Goal: Task Accomplishment & Management: Complete application form

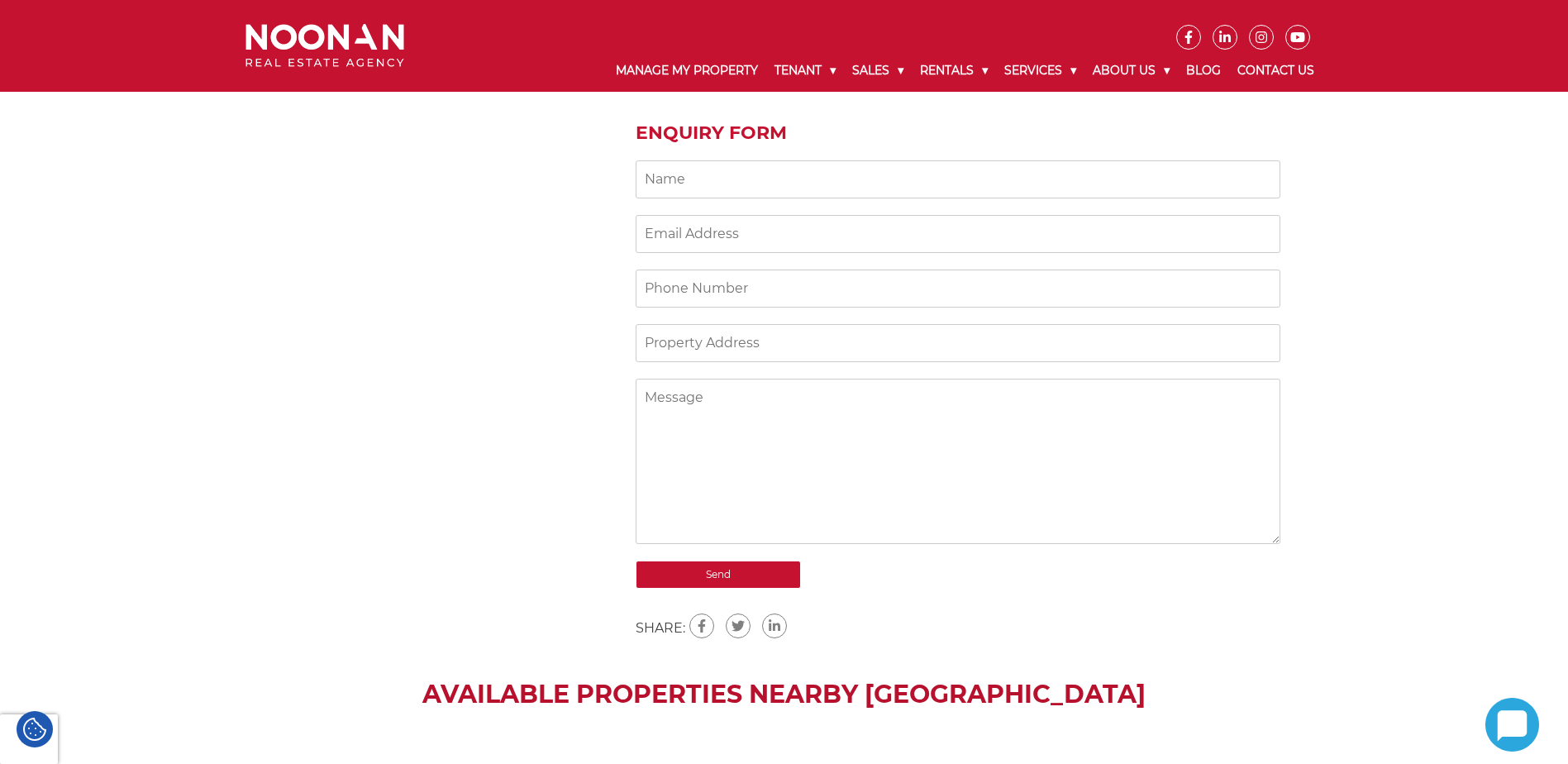
scroll to position [1239, 0]
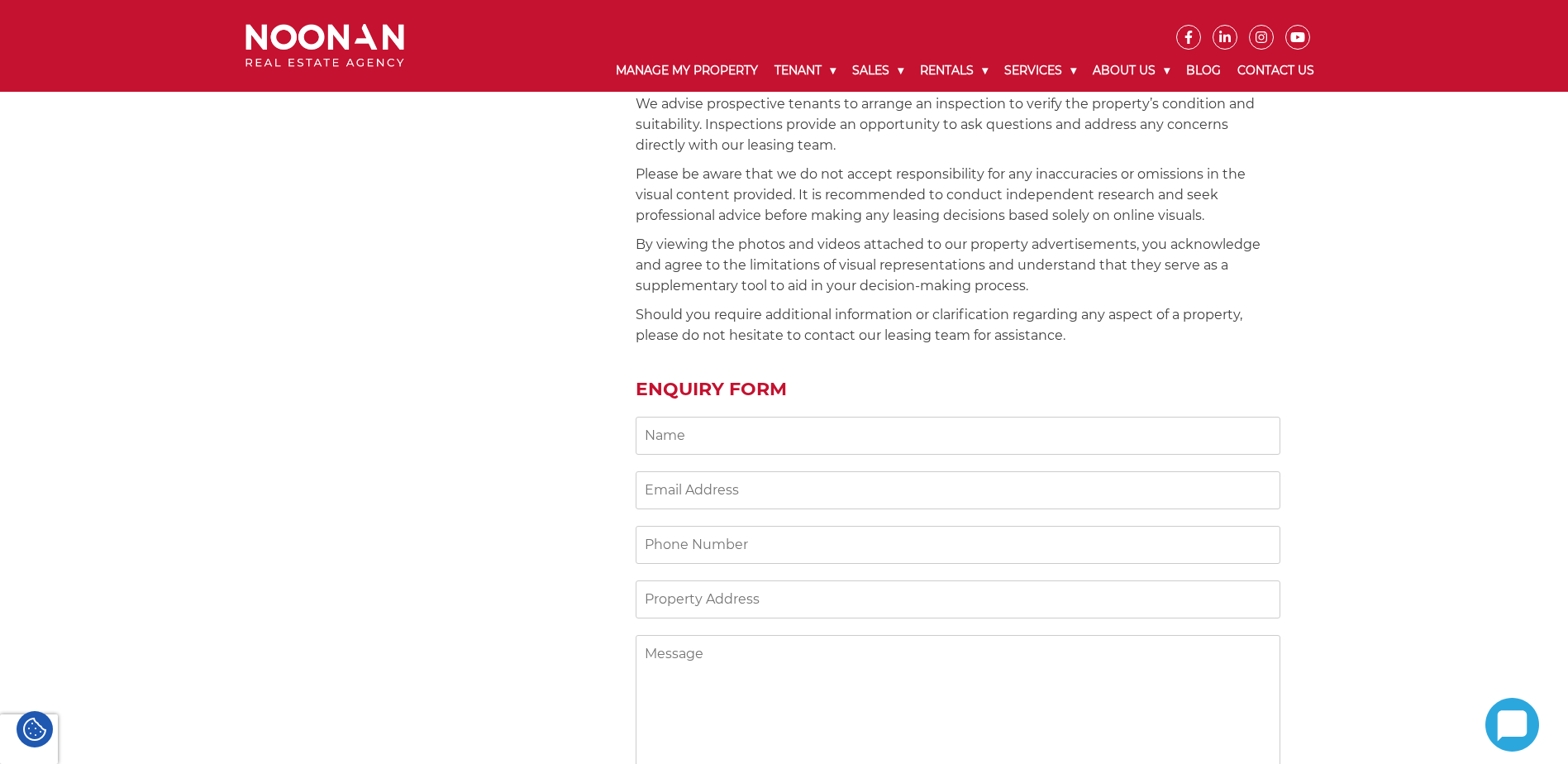
click at [734, 426] on input "Contact form" at bounding box center [958, 435] width 645 height 38
click at [668, 337] on div "Chic 1-Bedroom Apartment with Stunning Hiller Oval Views Step into your new hom…" at bounding box center [958, 157] width 645 height 1473
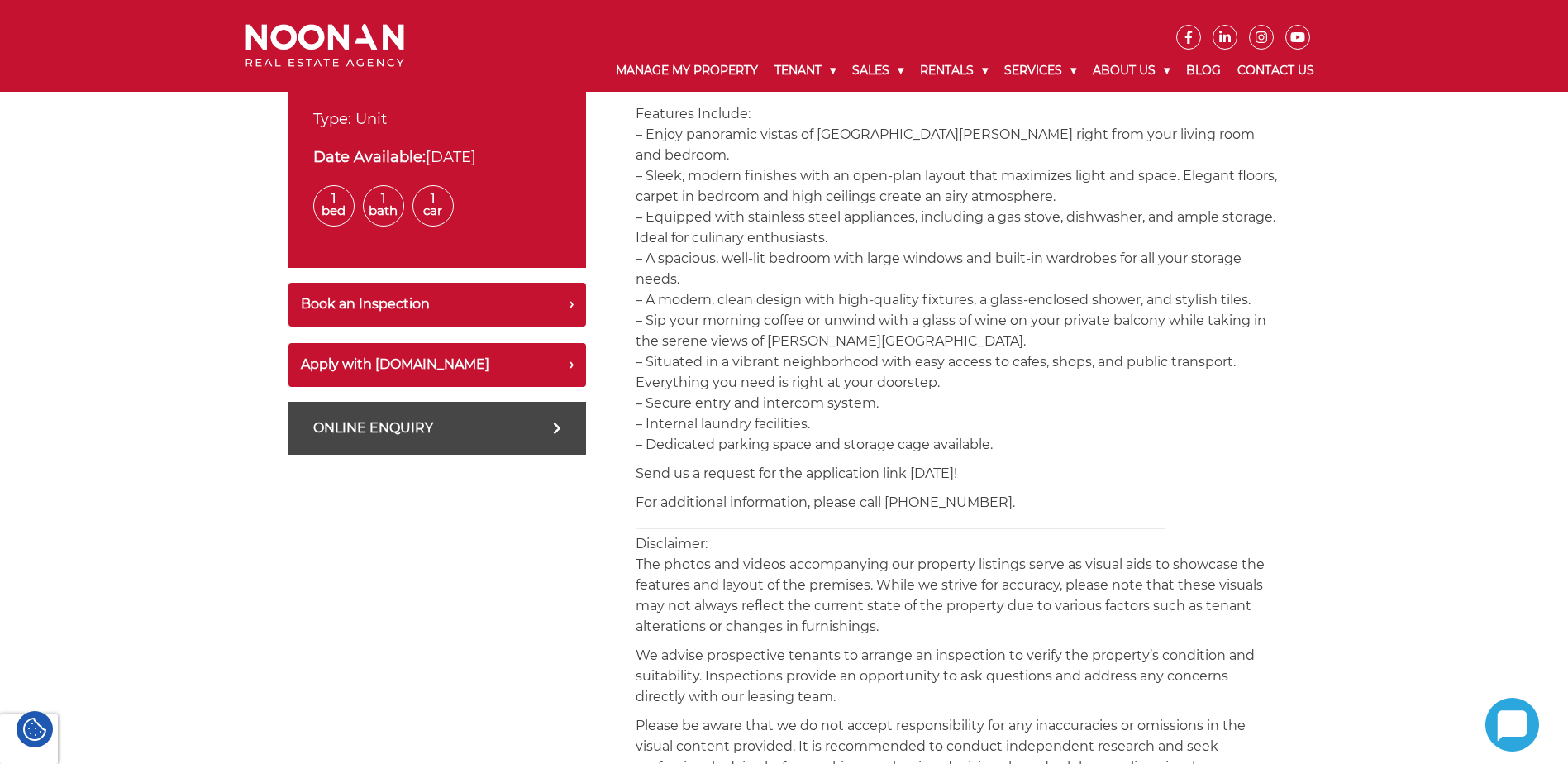
scroll to position [552, 0]
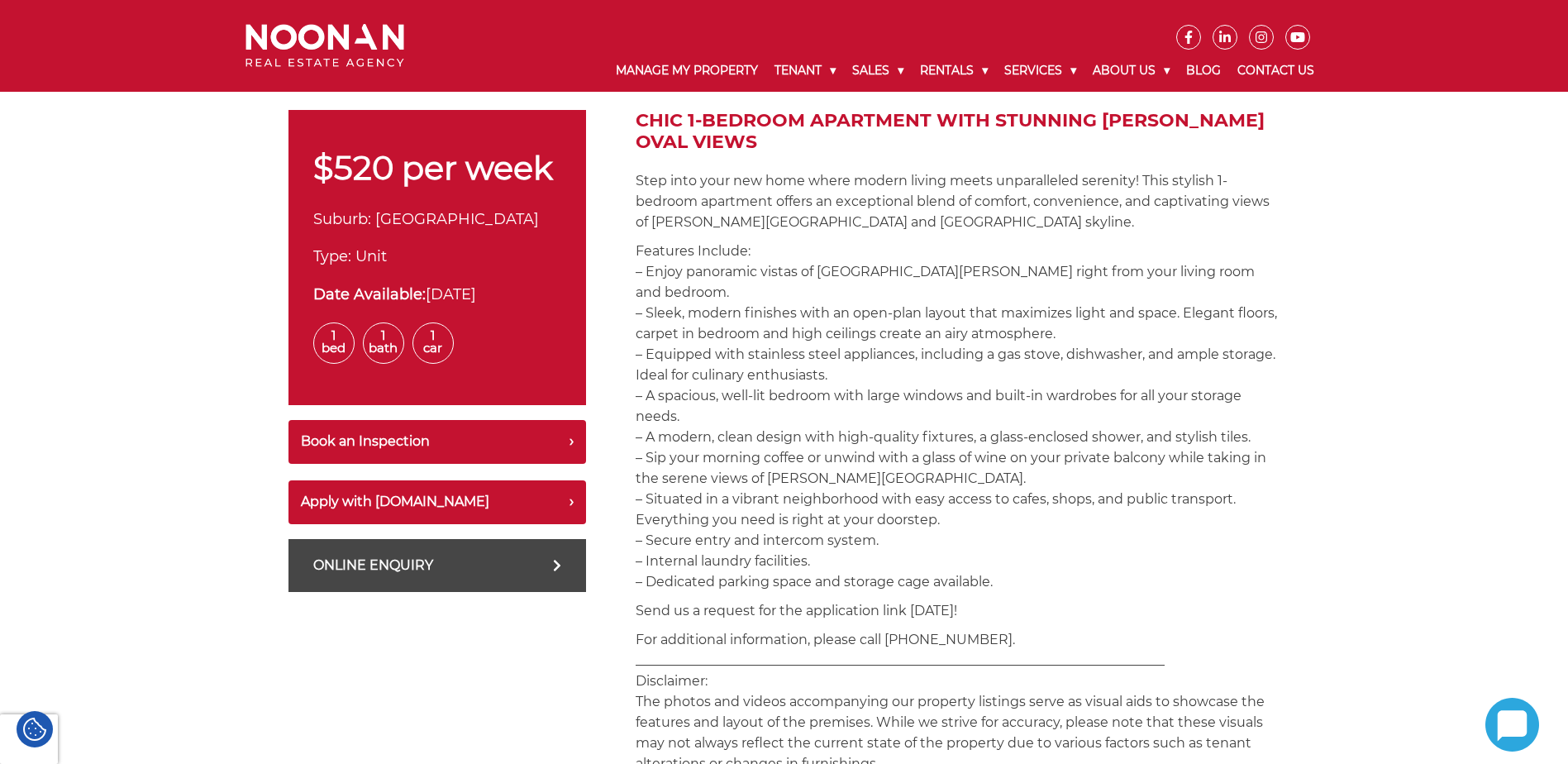
click at [542, 559] on link "Online Enquiry" at bounding box center [437, 565] width 297 height 53
type textarea "I have a question about 703/4 Hoxton Park Road, Liverpool NSW 2170"
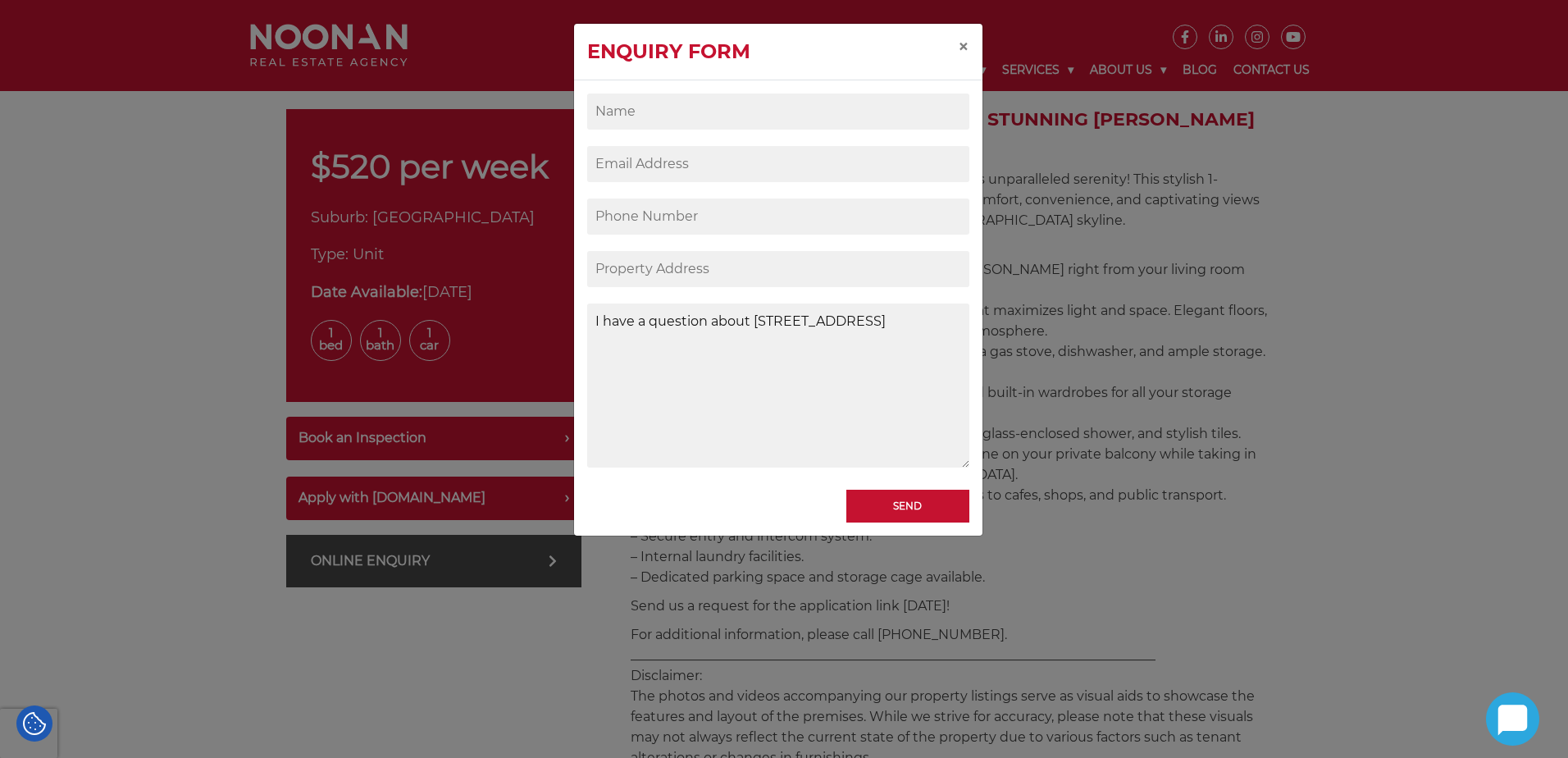
click at [687, 333] on textarea "I have a question about 703/4 Hoxton Park Road, Liverpool NSW 2170" at bounding box center [778, 385] width 382 height 164
click at [965, 47] on span "×" at bounding box center [963, 46] width 11 height 24
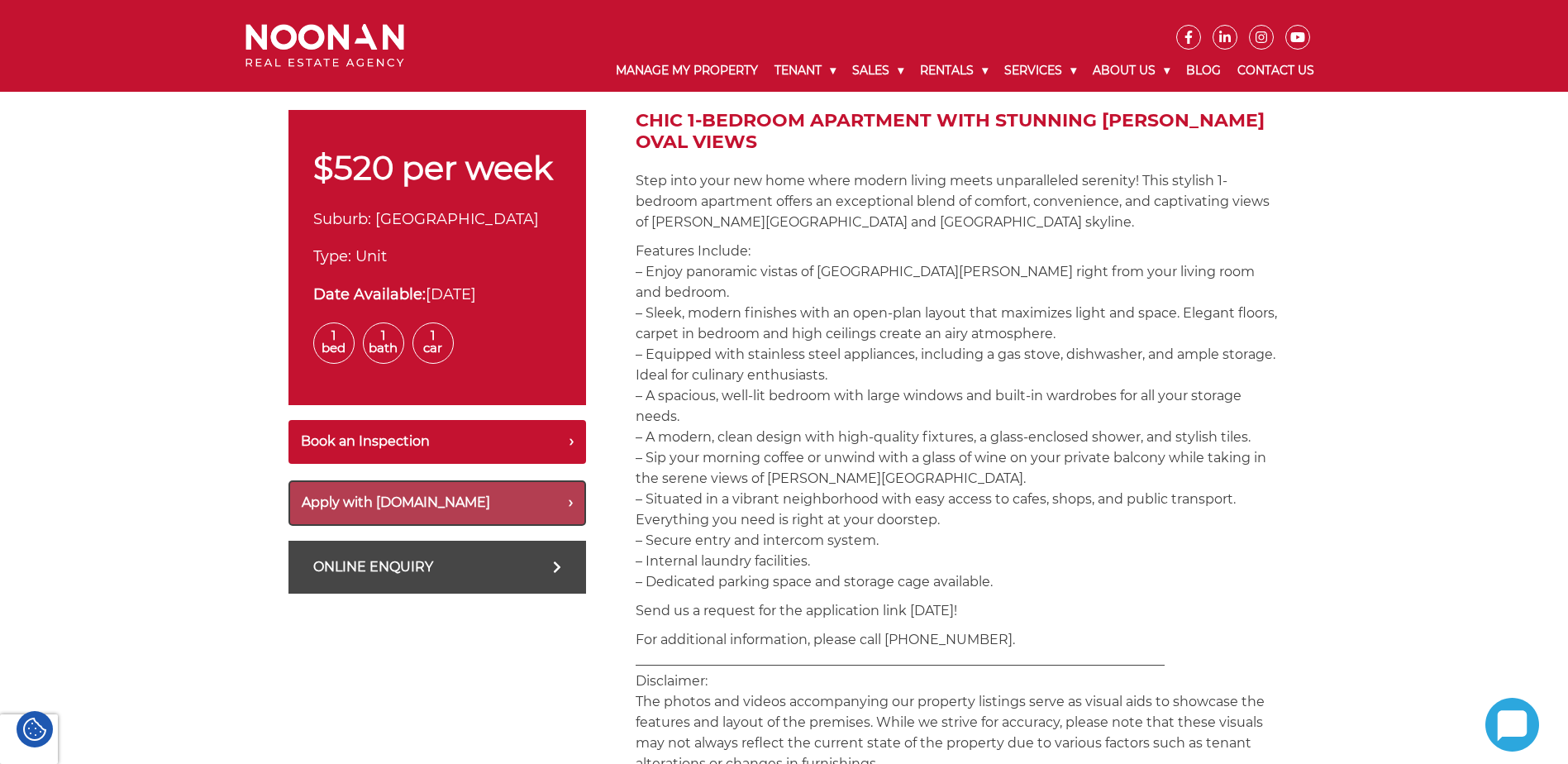
click at [509, 502] on button "Apply with Snug.com" at bounding box center [437, 502] width 297 height 46
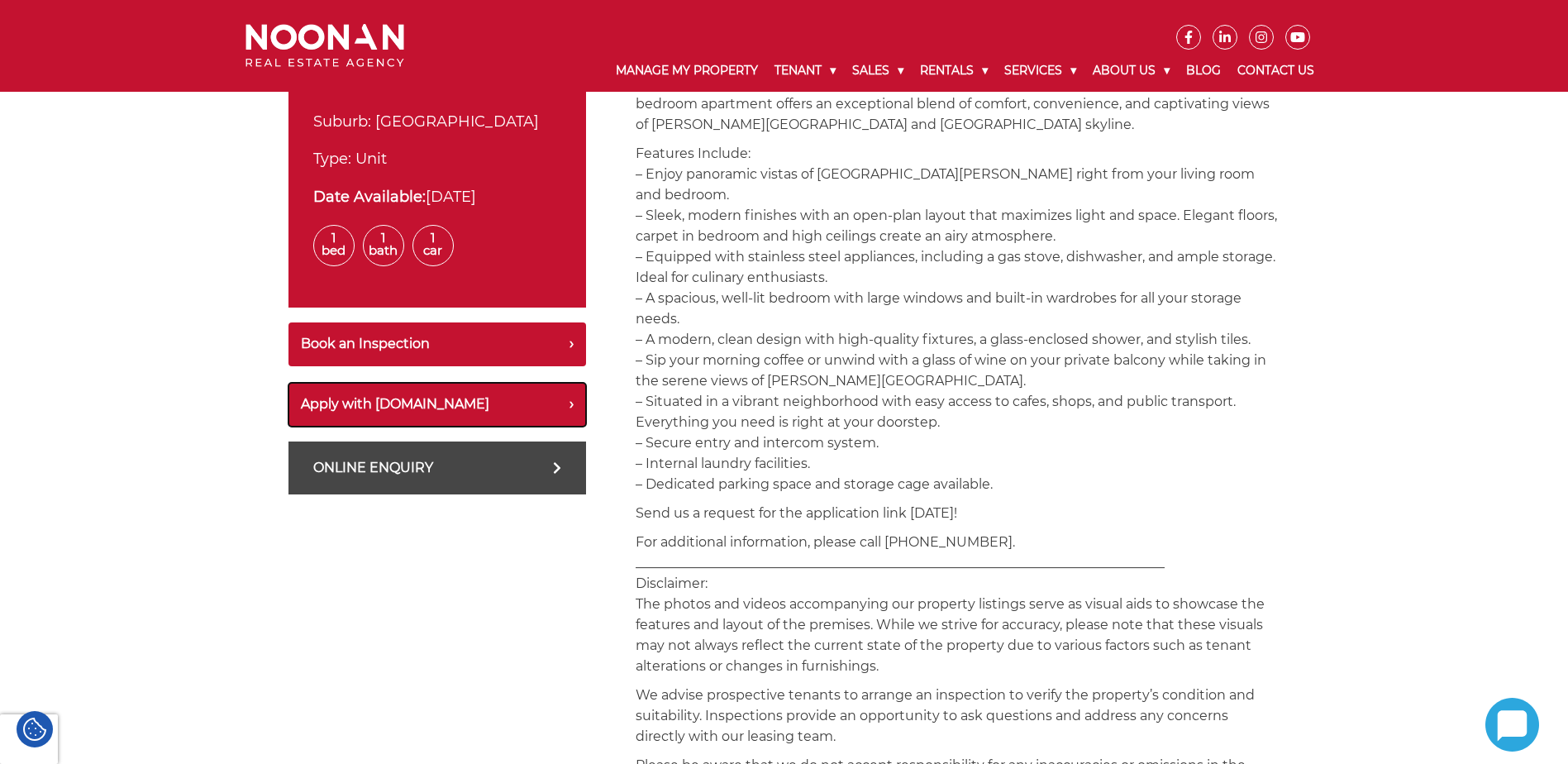
scroll to position [689, 0]
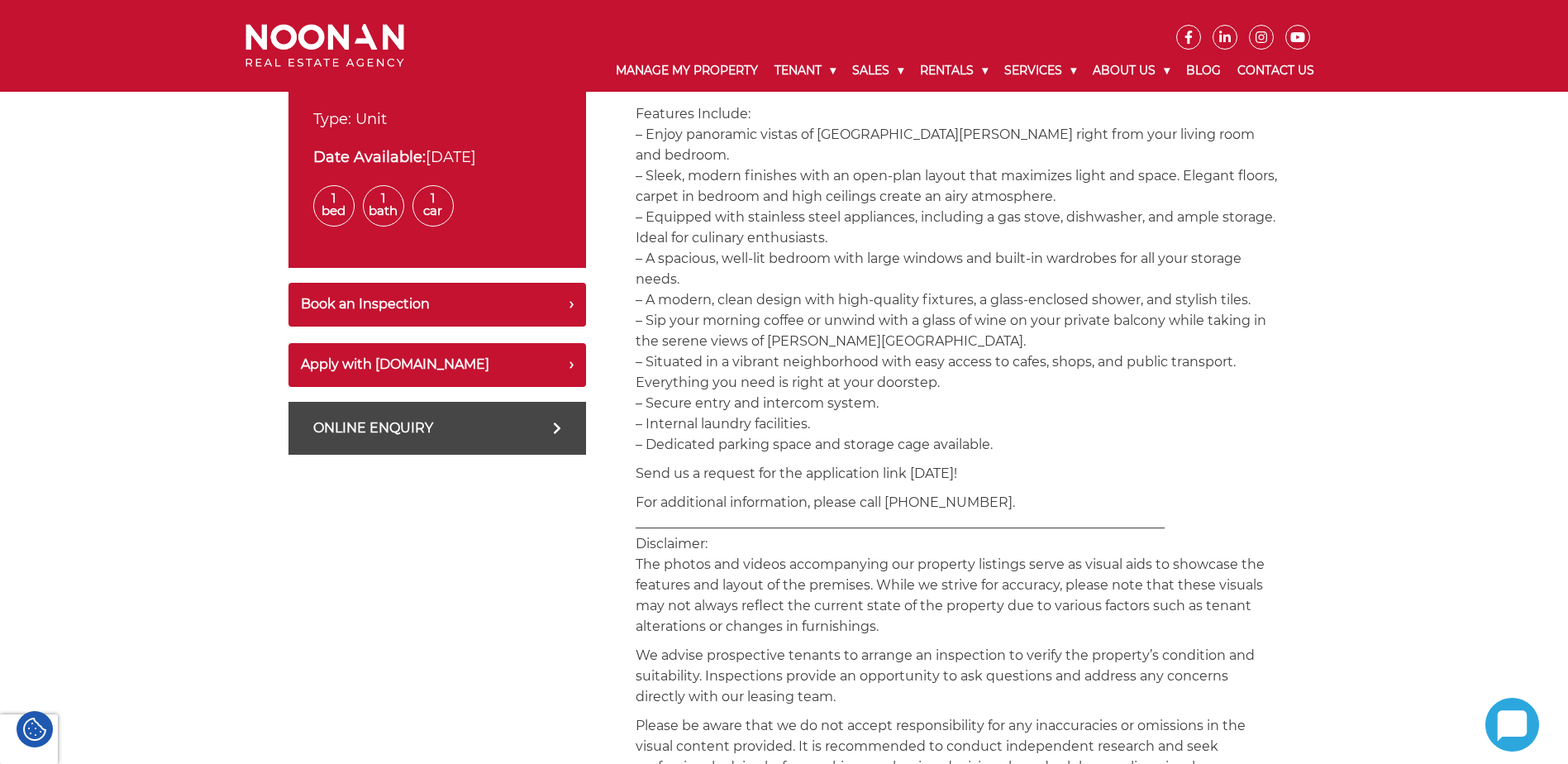
drag, startPoint x: 713, startPoint y: 407, endPoint x: 705, endPoint y: 433, distance: 27.2
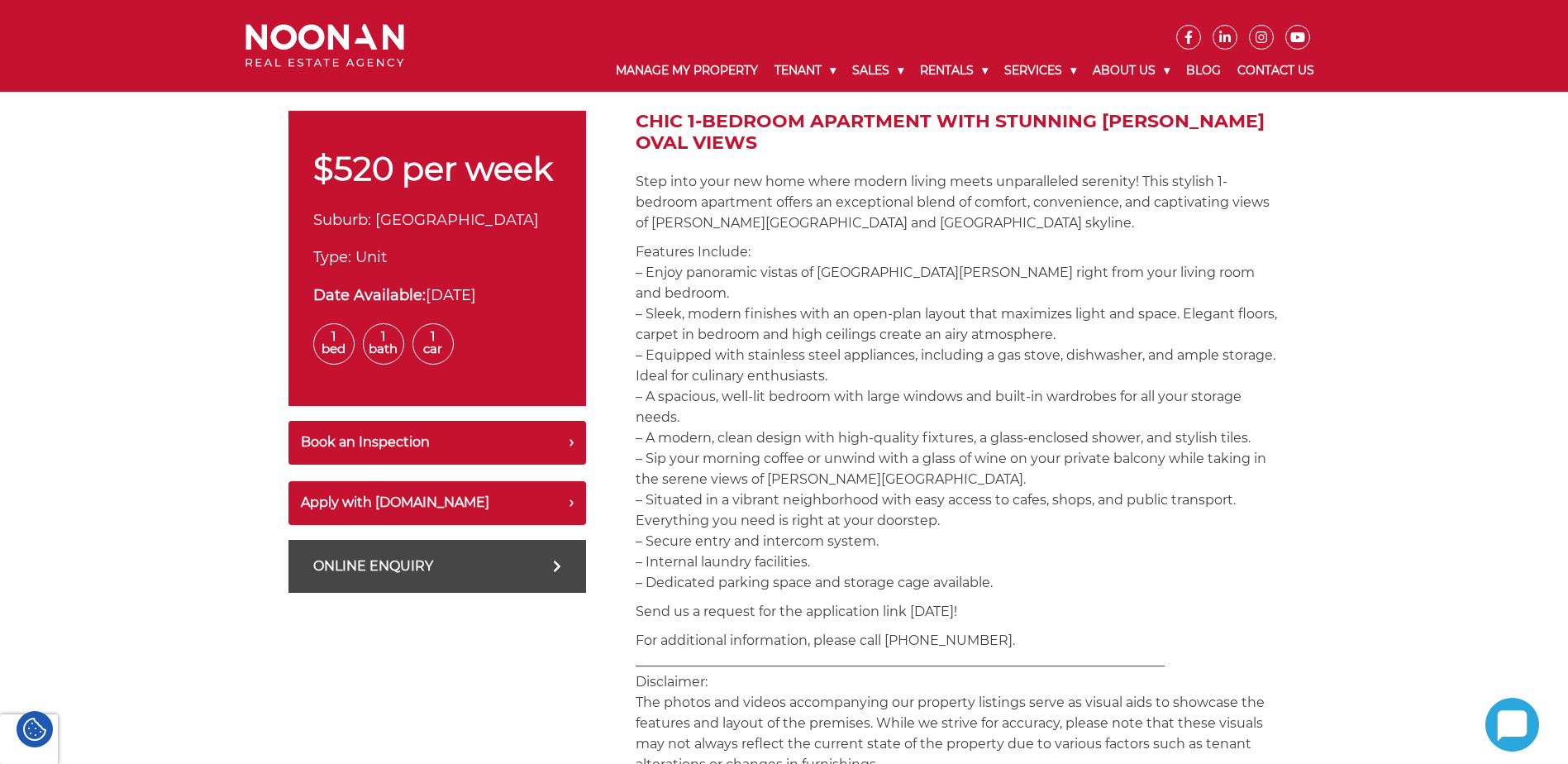
click at [512, 559] on link "Online Enquiry" at bounding box center [437, 566] width 297 height 53
type textarea "I have a question about 703/4 Hoxton Park Road, Liverpool NSW 2170"
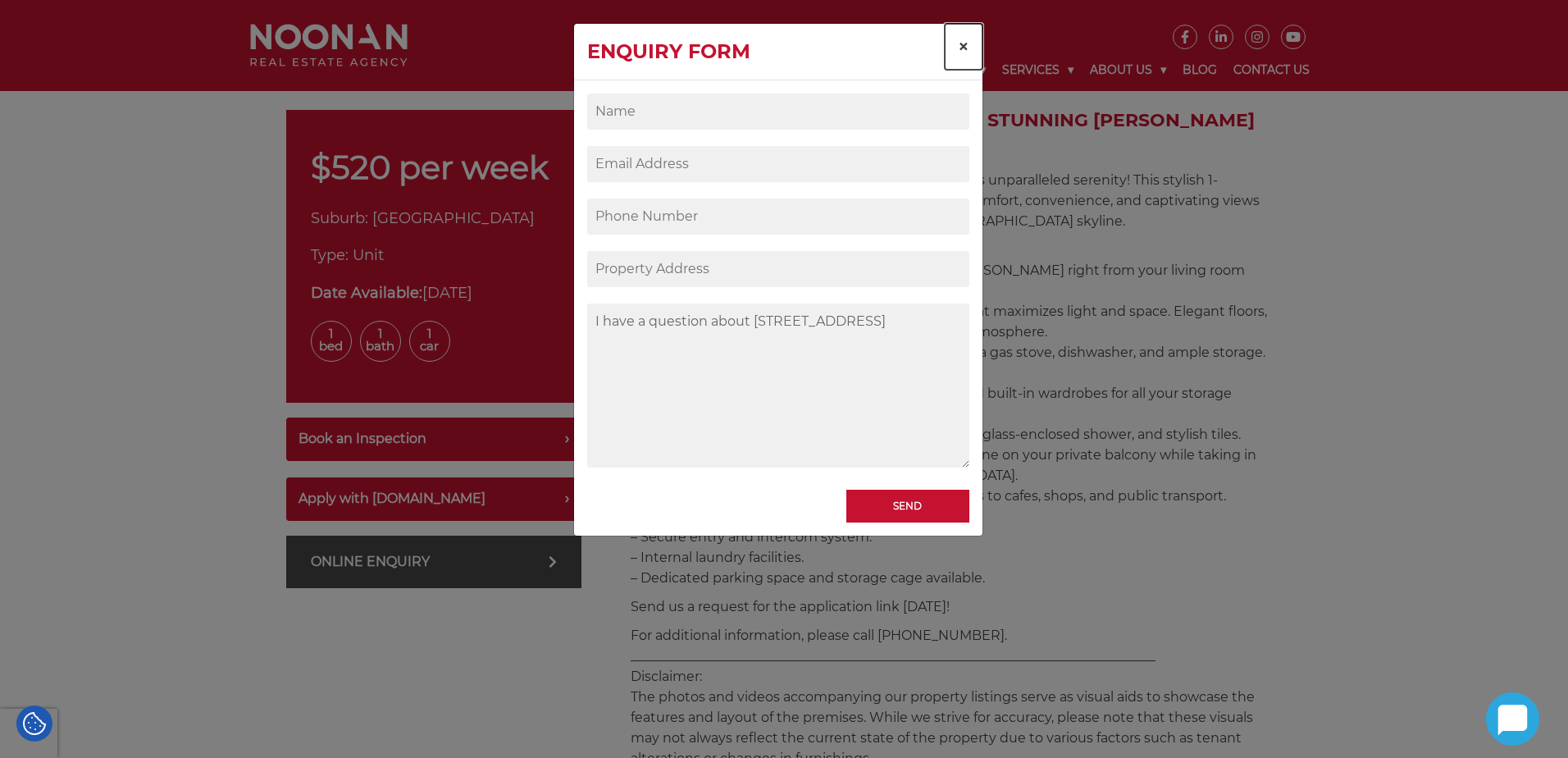
click at [969, 47] on button "×" at bounding box center [963, 47] width 38 height 46
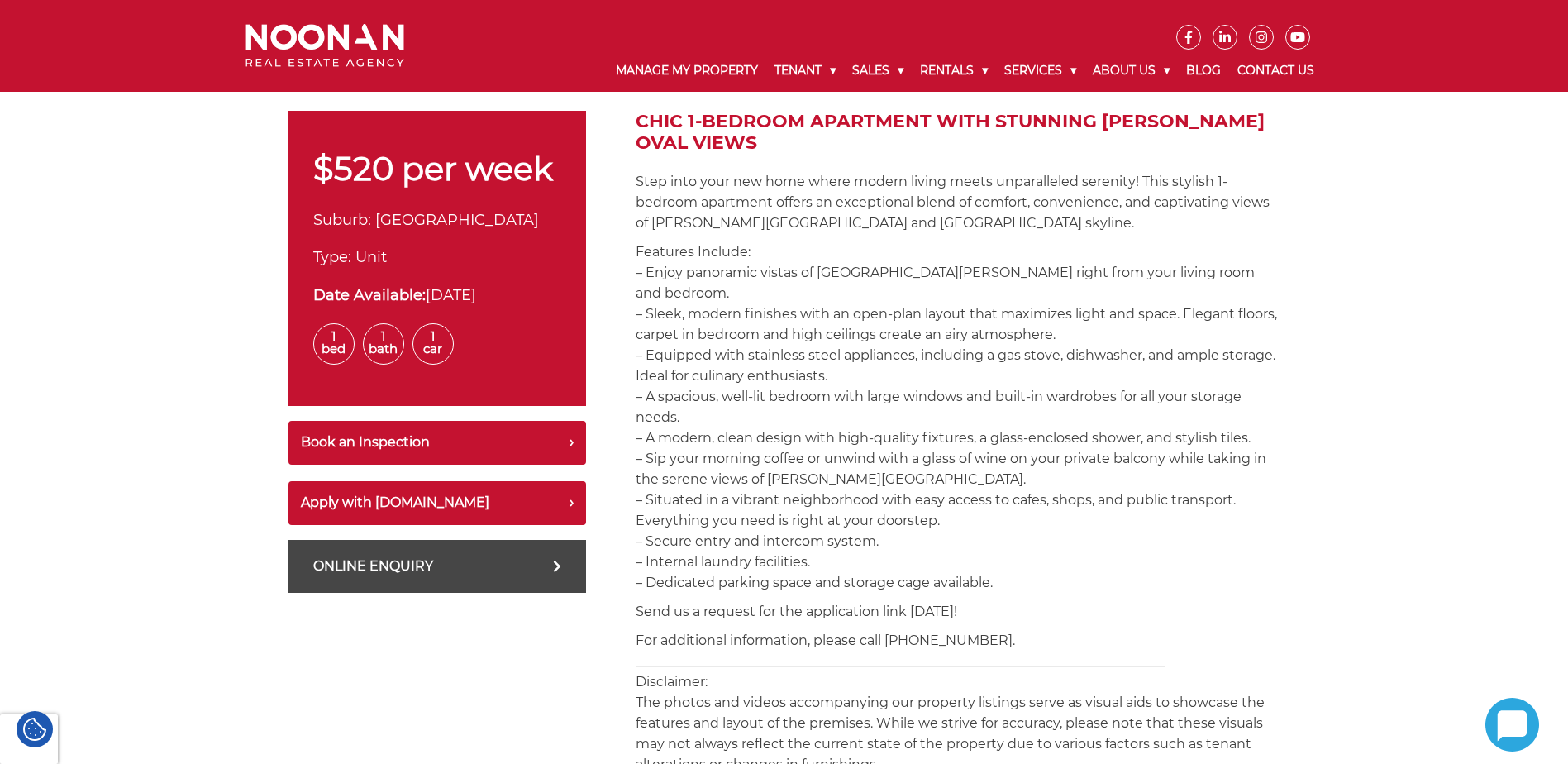
click at [899, 428] on p "Features Include: – Enjoy panoramic vistas of lush Hiller Oval right from your …" at bounding box center [958, 416] width 645 height 351
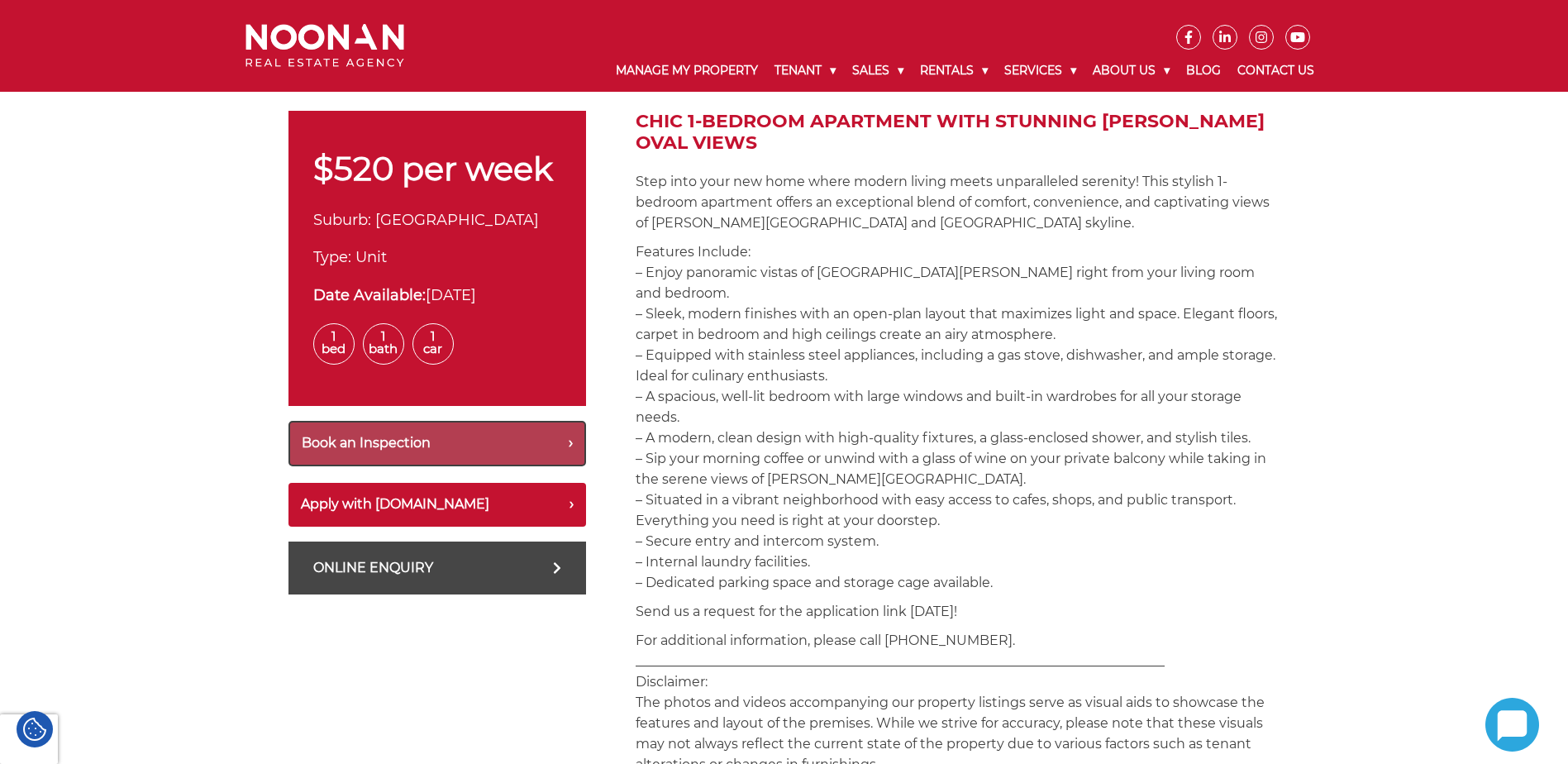
click at [494, 442] on button "Book an Inspection" at bounding box center [437, 443] width 297 height 46
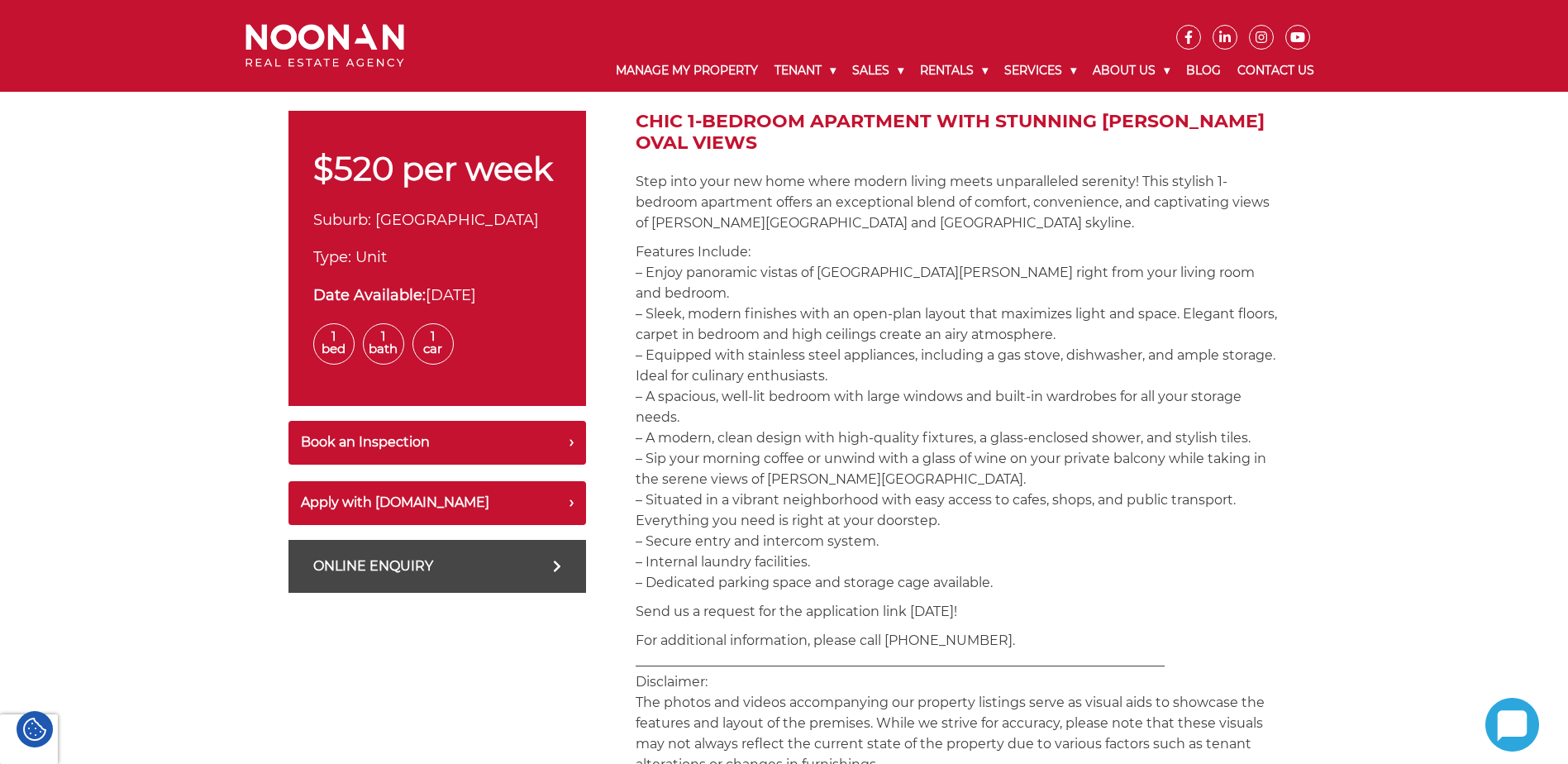
click at [729, 260] on p "Features Include: – Enjoy panoramic vistas of lush Hiller Oval right from your …" at bounding box center [958, 416] width 645 height 351
click at [487, 568] on link "Online Enquiry" at bounding box center [437, 566] width 297 height 53
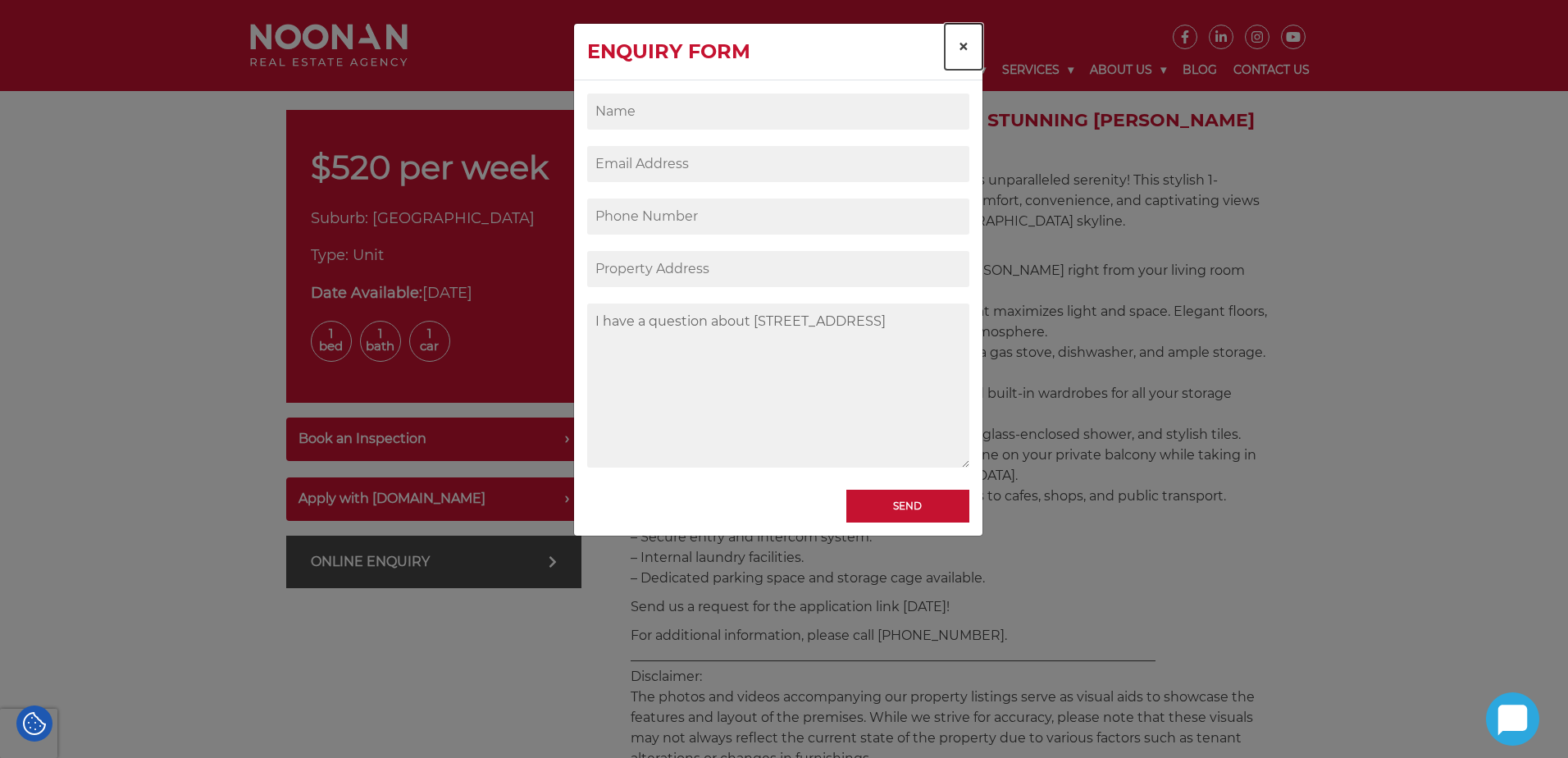
click at [962, 47] on span "×" at bounding box center [963, 46] width 11 height 24
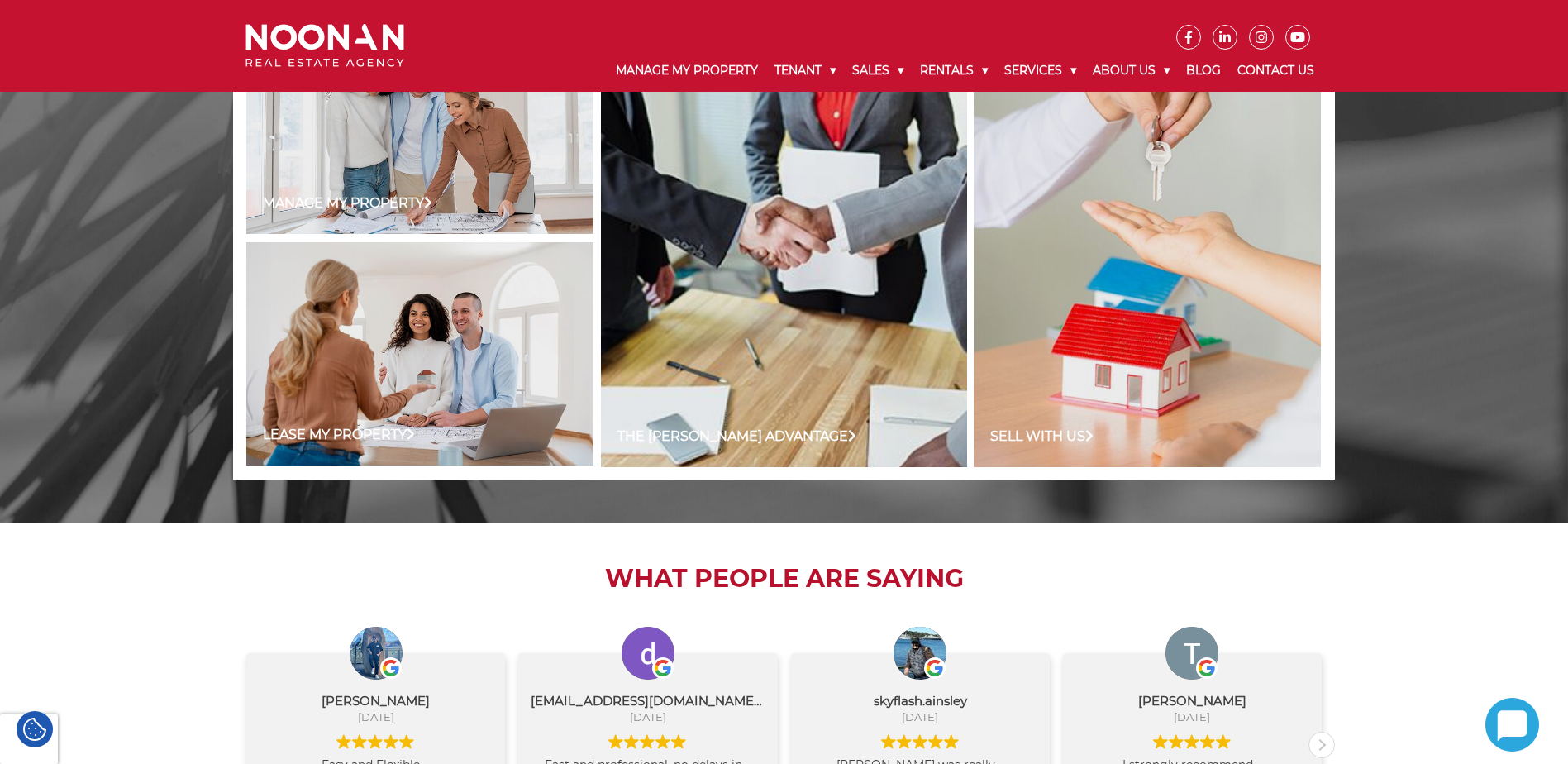
scroll to position [1262, 0]
